Goal: Task Accomplishment & Management: Manage account settings

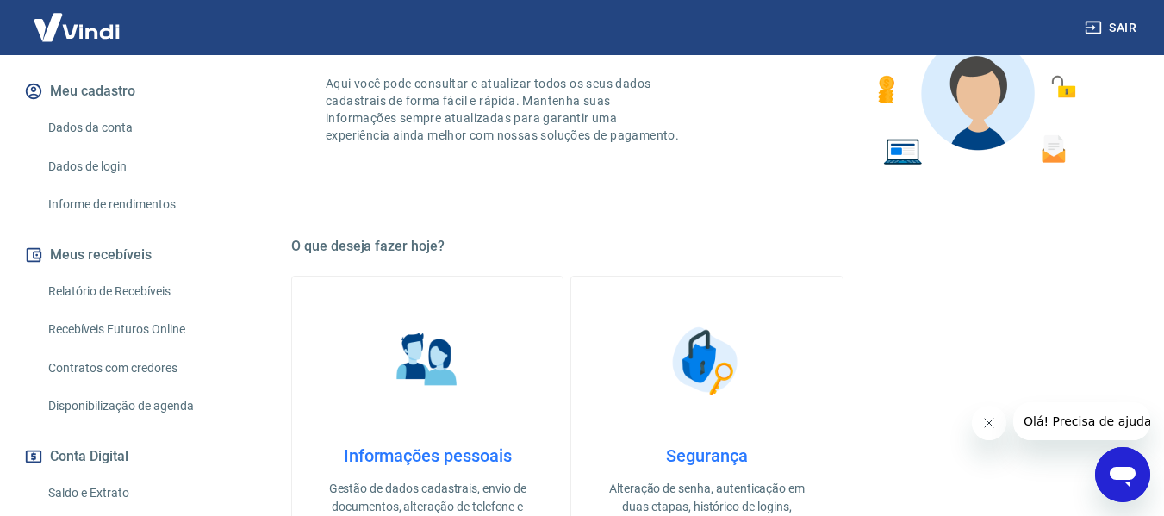
scroll to position [196, 0]
click at [108, 327] on link "Recebíveis Futuros Online" at bounding box center [139, 328] width 196 height 35
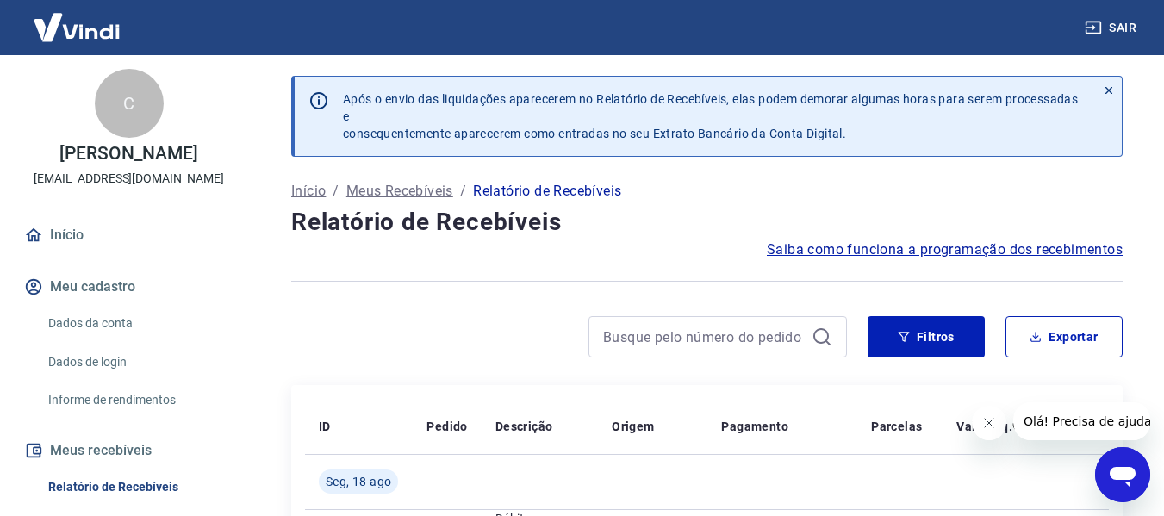
click at [1028, 152] on div "Após o envio das liquidações aparecerem no Relatório de Recebíveis, elas podem …" at bounding box center [712, 116] width 767 height 79
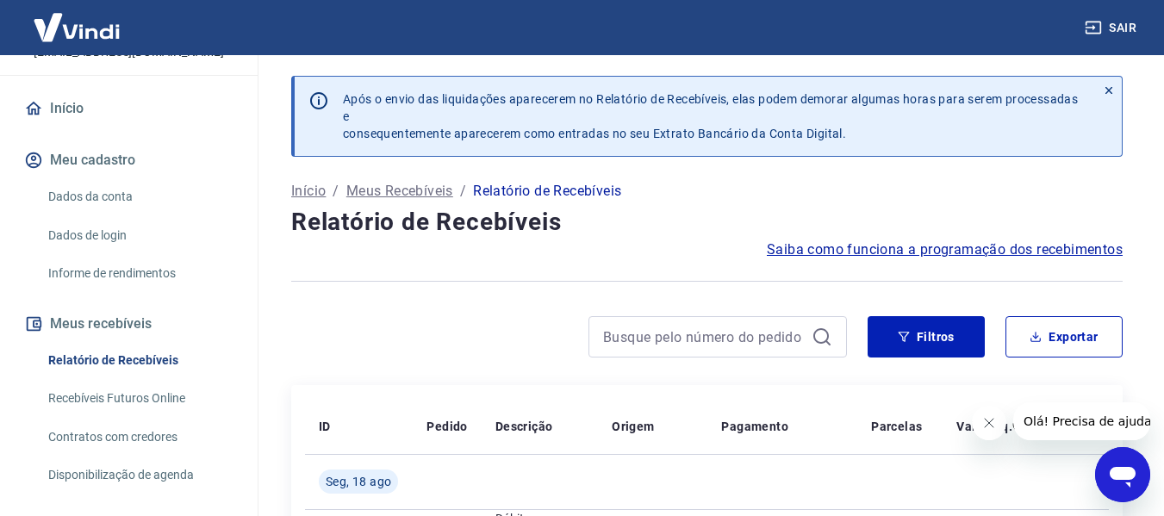
scroll to position [134, 0]
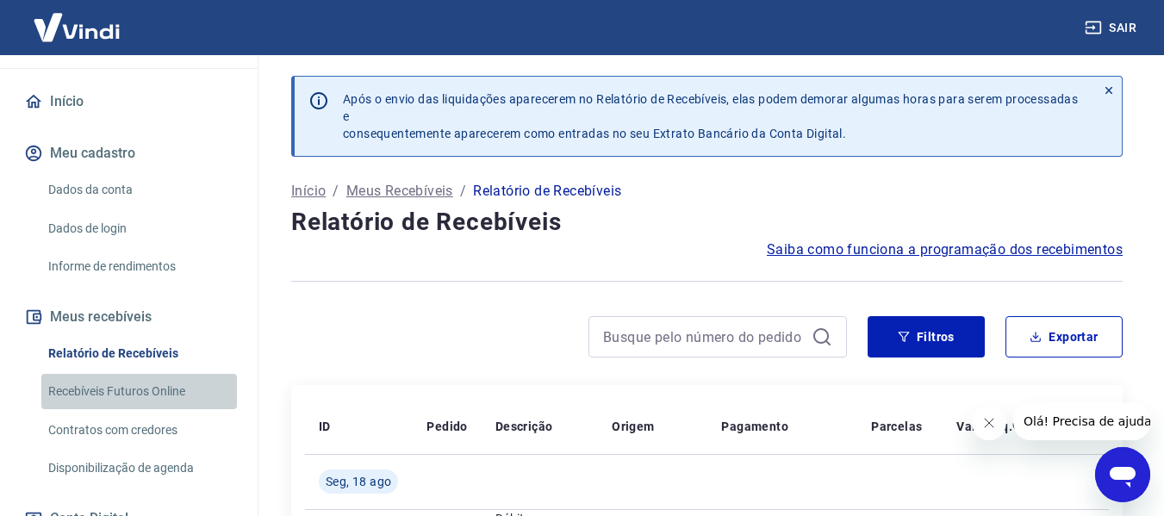
click at [159, 384] on link "Recebíveis Futuros Online" at bounding box center [139, 391] width 196 height 35
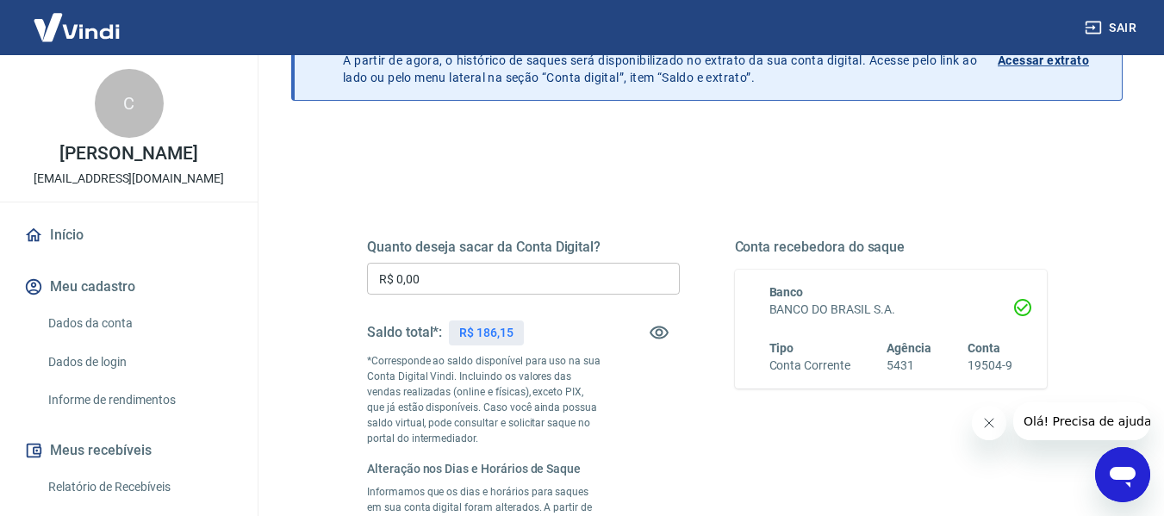
scroll to position [227, 0]
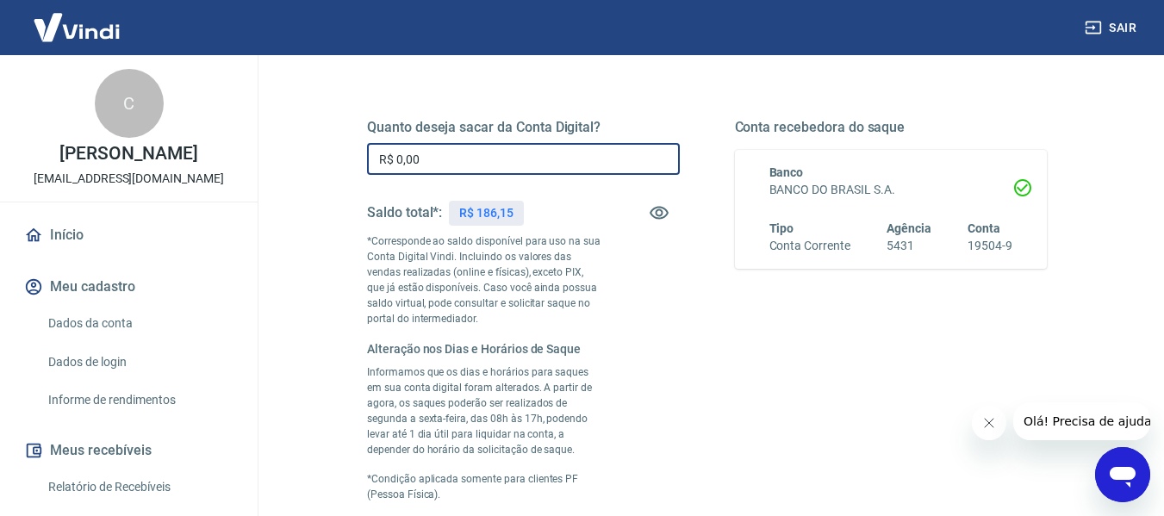
click at [518, 151] on input "R$ 0,00" at bounding box center [523, 159] width 313 height 32
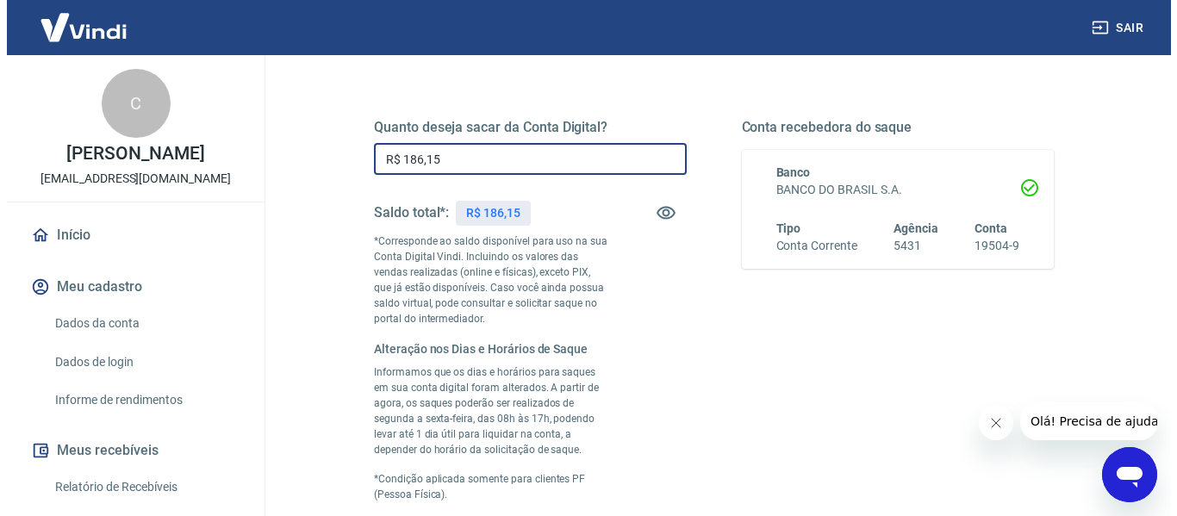
scroll to position [527, 0]
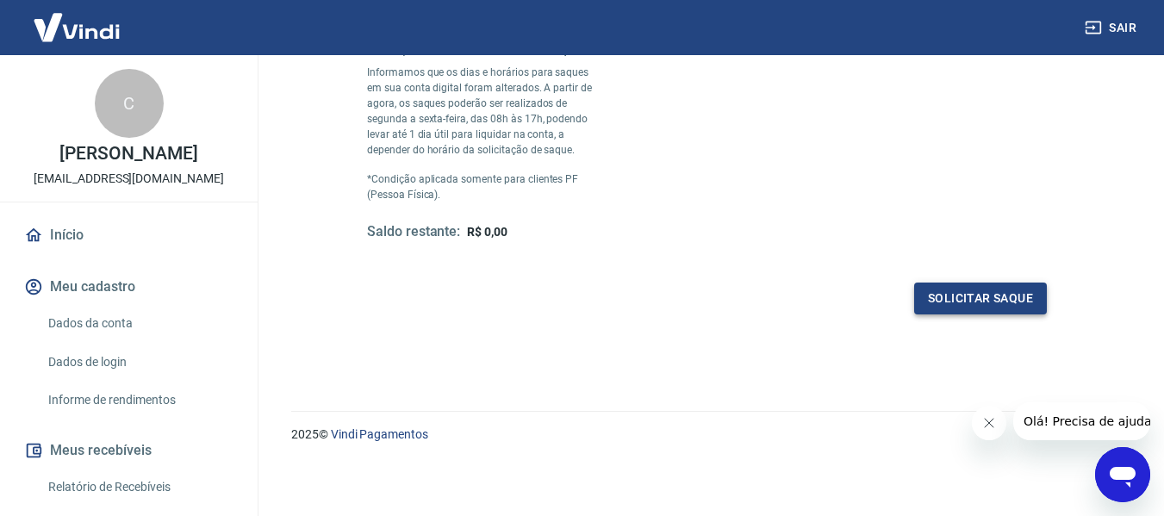
type input "R$ 186,15"
click at [1024, 296] on button "Solicitar saque" at bounding box center [980, 299] width 133 height 32
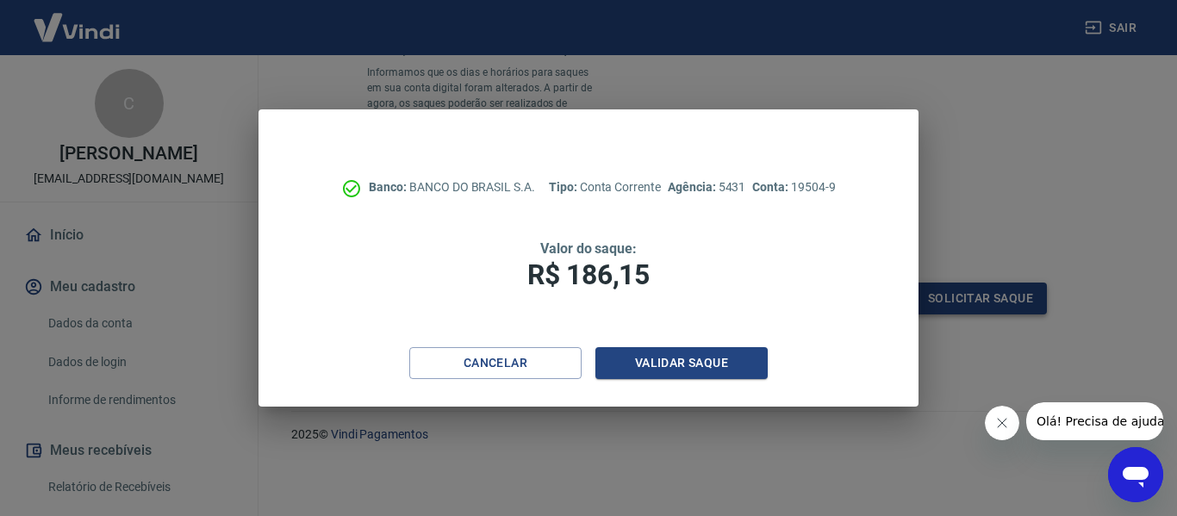
click at [1024, 296] on div "Banco: BANCO DO BRASIL S.A. Tipo: Conta Corrente Agência: 5431 Conta: 19504-9 V…" at bounding box center [588, 258] width 1177 height 516
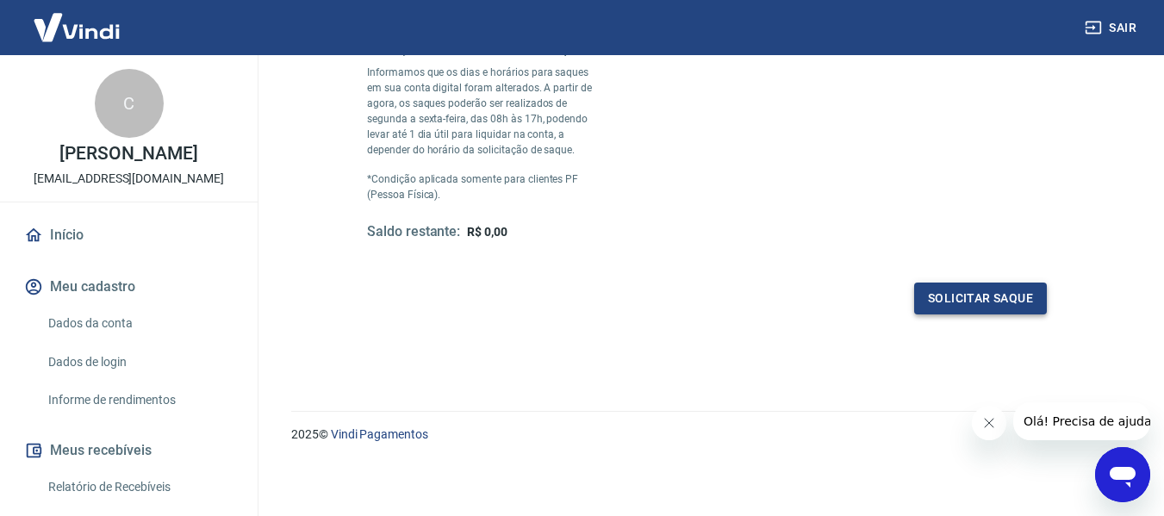
click at [967, 306] on button "Solicitar saque" at bounding box center [980, 299] width 133 height 32
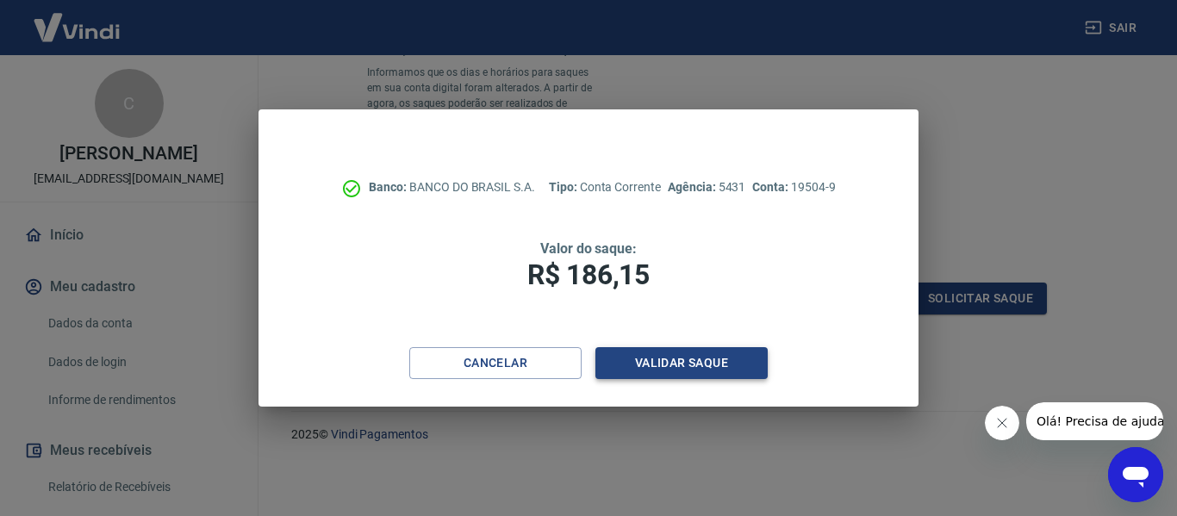
click at [706, 348] on button "Validar saque" at bounding box center [681, 363] width 172 height 32
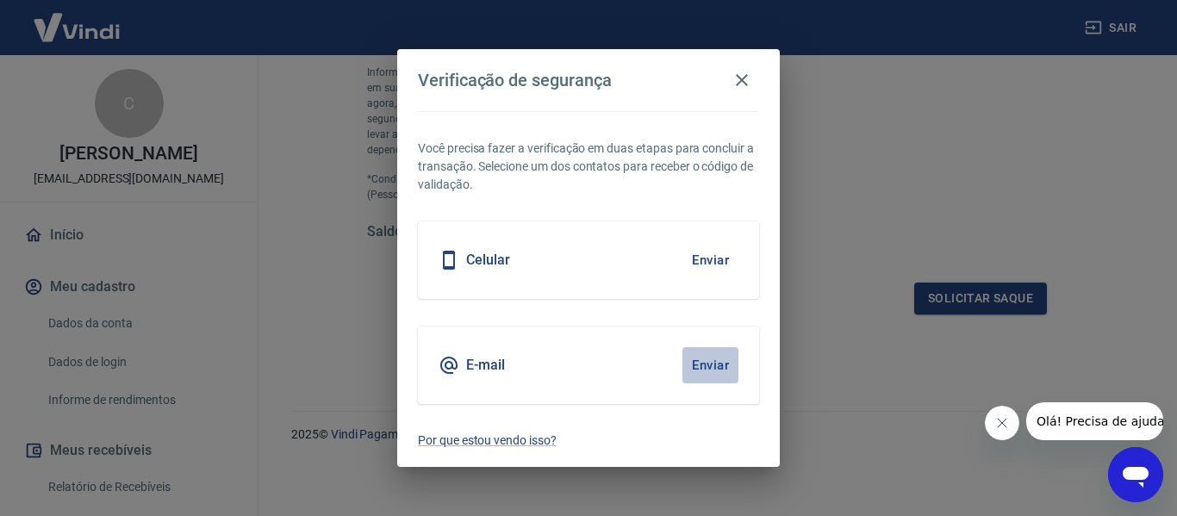
click at [706, 361] on button "Enviar" at bounding box center [710, 365] width 56 height 36
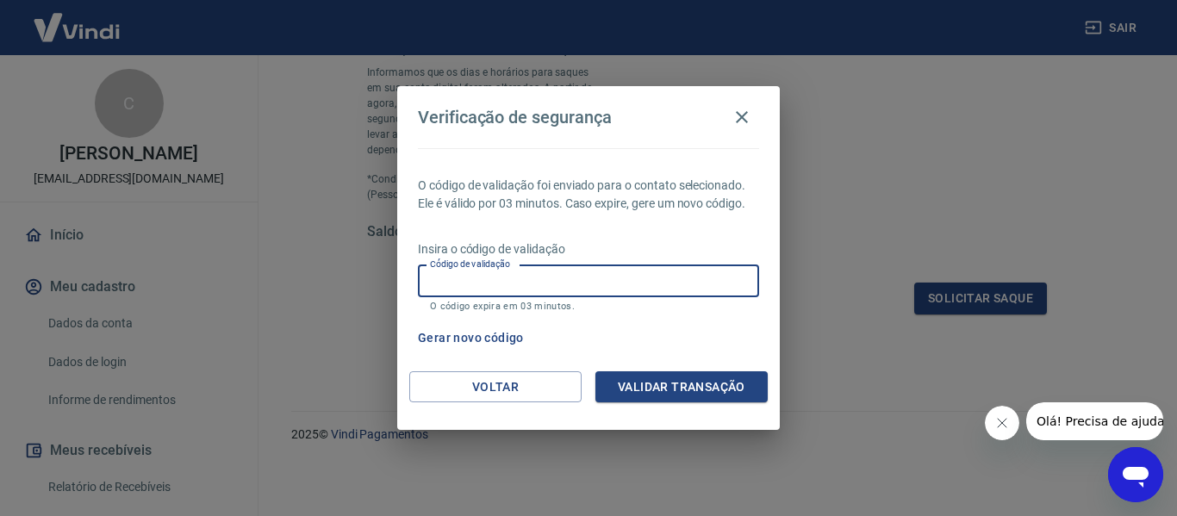
click at [486, 283] on input "Código de validação" at bounding box center [588, 281] width 341 height 32
type input "592847"
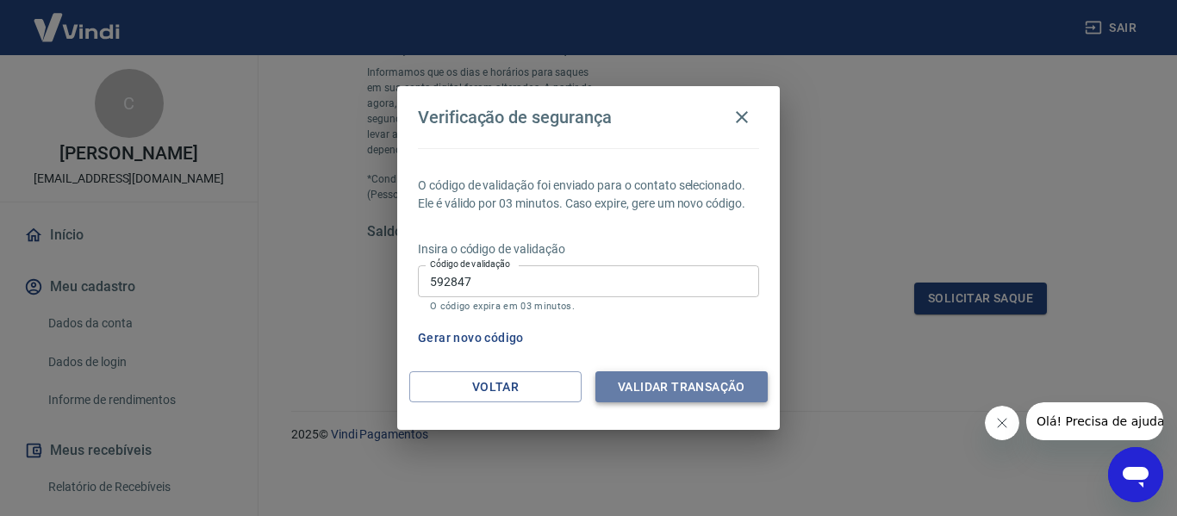
click at [665, 384] on button "Validar transação" at bounding box center [681, 387] width 172 height 32
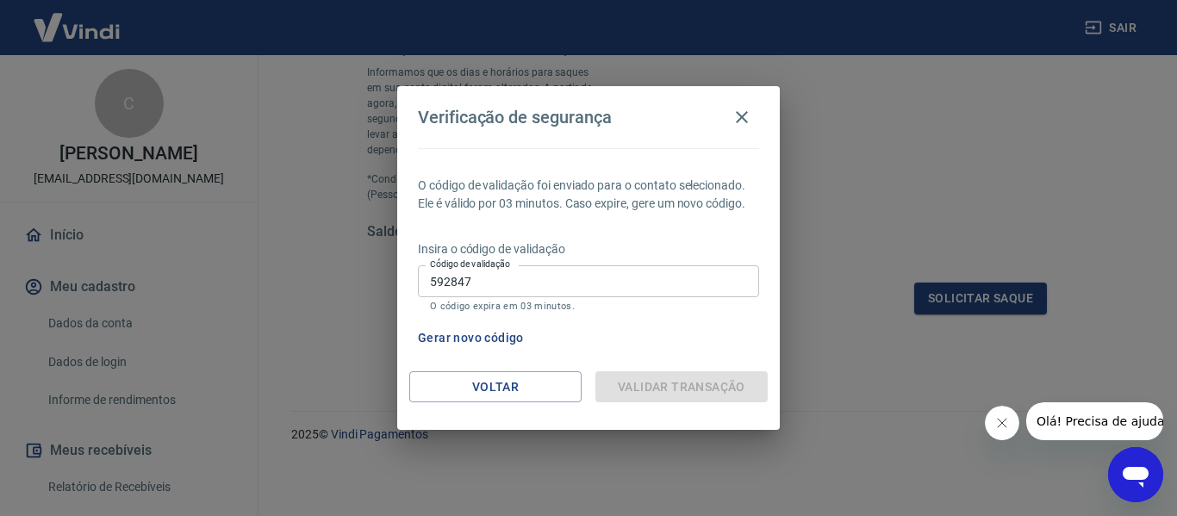
click at [665, 384] on div "Validar transação" at bounding box center [681, 387] width 172 height 32
click at [663, 387] on div "Validar transação" at bounding box center [681, 387] width 172 height 32
